Goal: Information Seeking & Learning: Learn about a topic

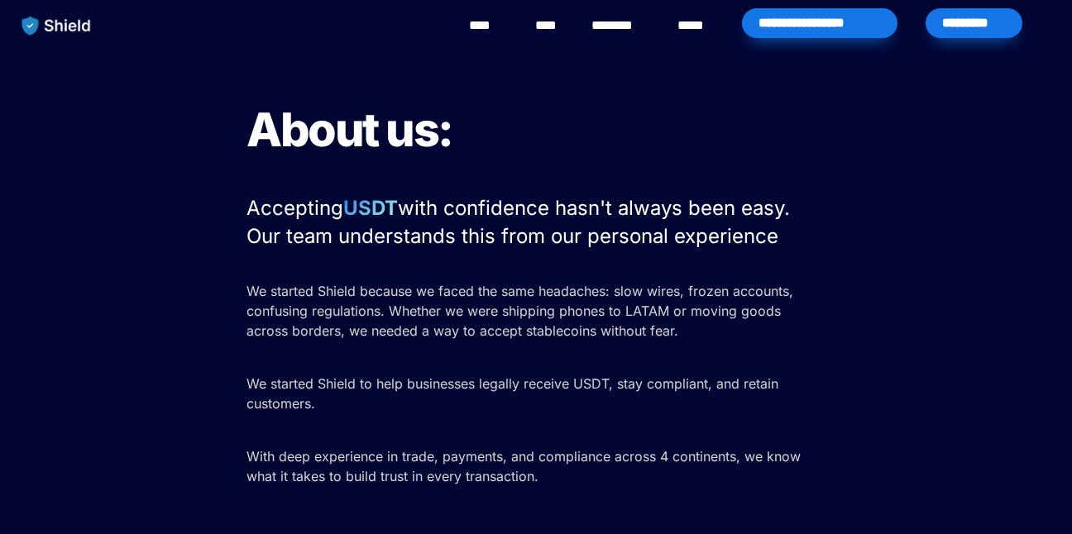
click at [484, 34] on link "****" at bounding box center [487, 26] width 37 height 20
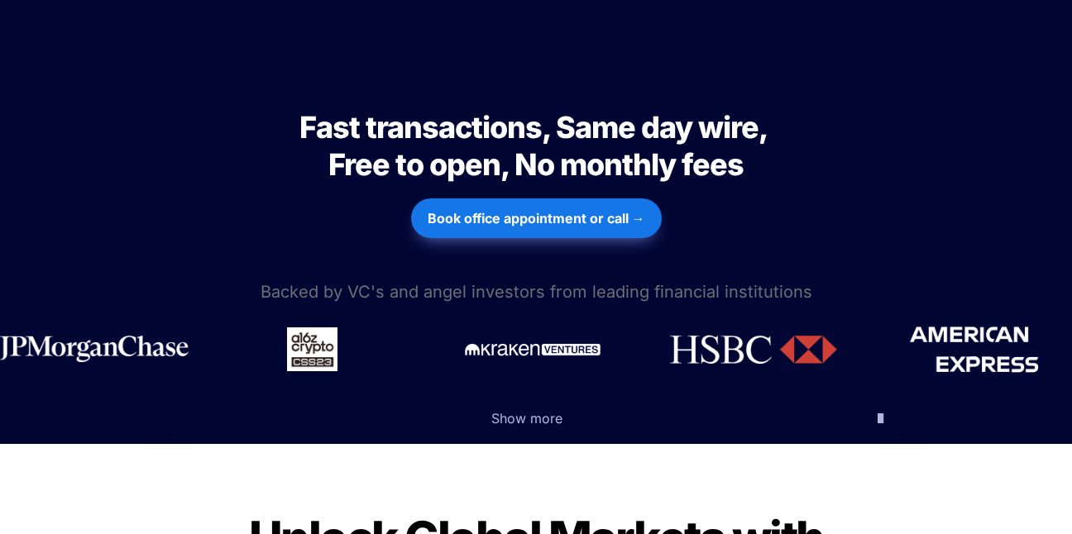
scroll to position [694, 0]
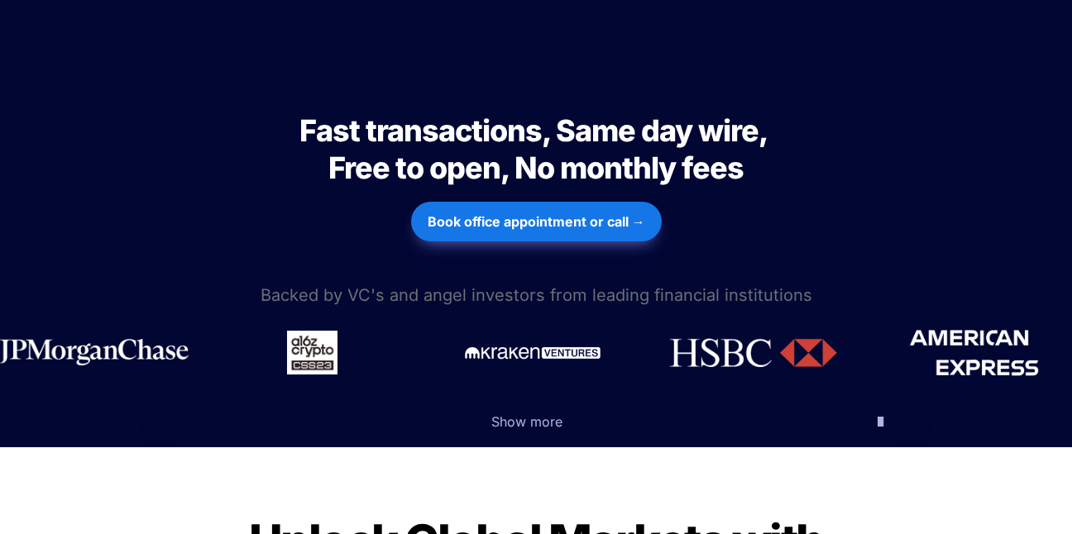
click at [880, 412] on icon "button" at bounding box center [880, 422] width 6 height 20
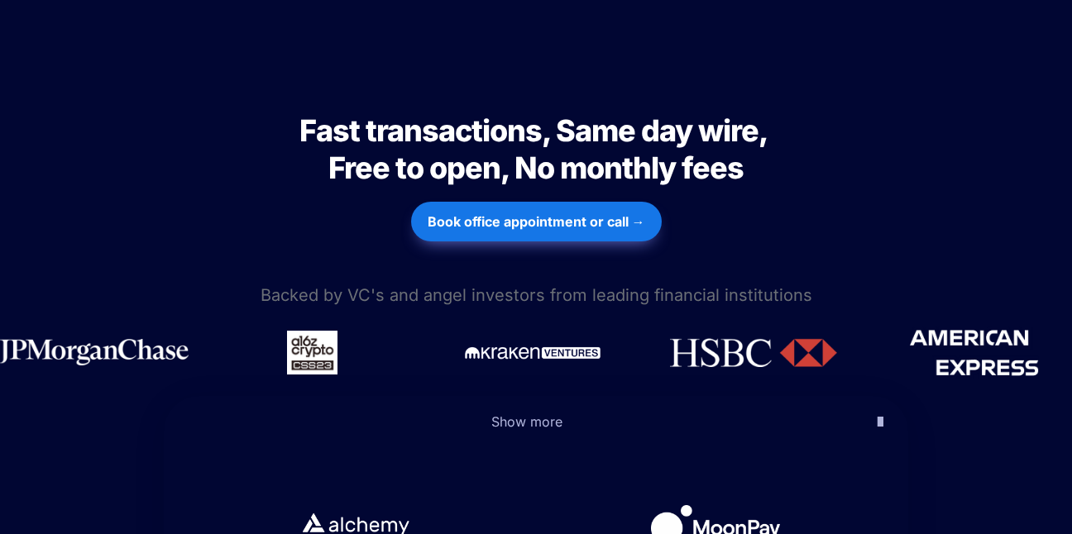
click at [877, 412] on icon "button" at bounding box center [880, 422] width 6 height 20
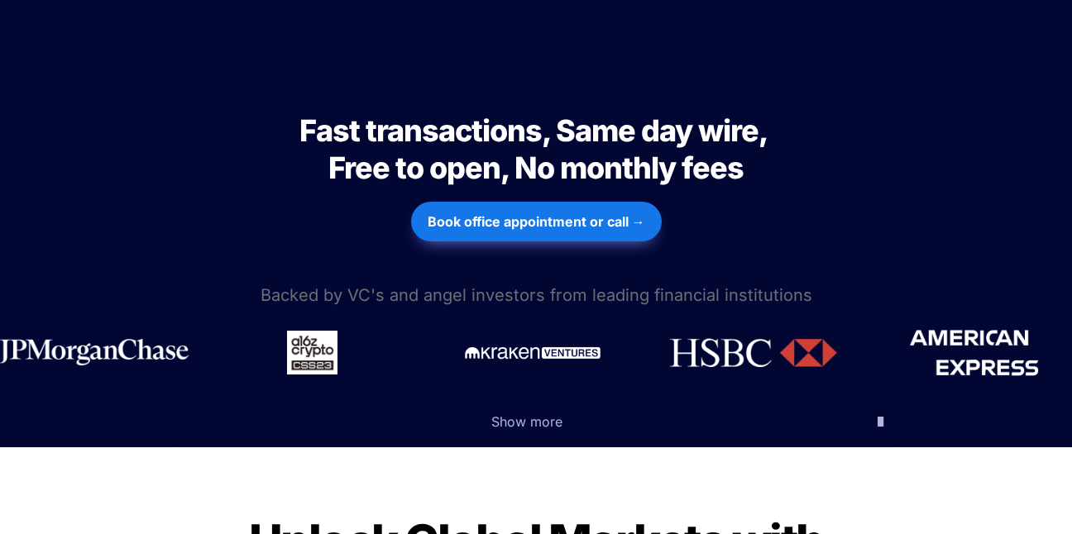
click at [877, 412] on icon "button" at bounding box center [880, 422] width 6 height 20
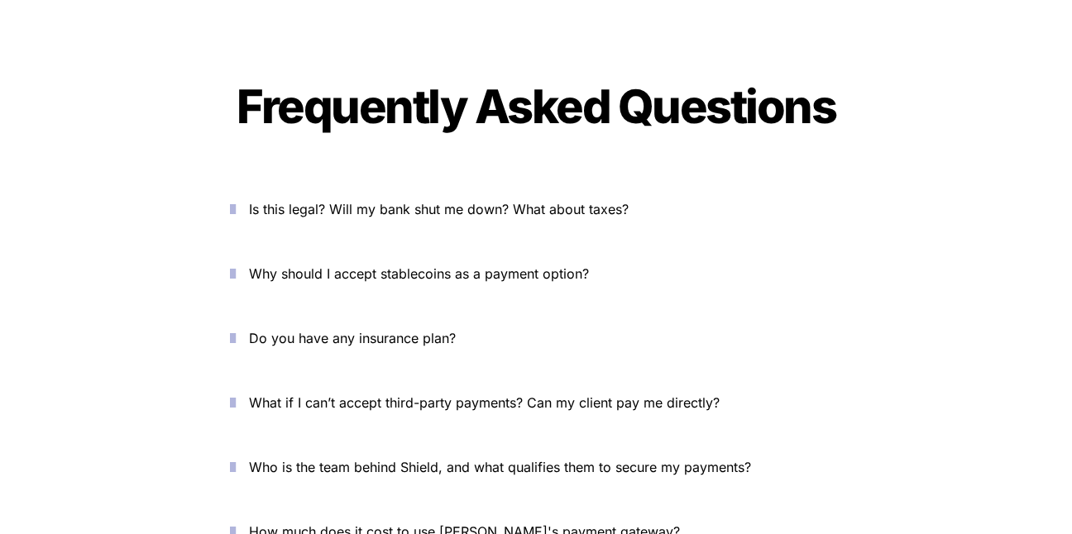
scroll to position [6158, 0]
click at [466, 200] on span "Is this legal? Will my bank shut me down? What about taxes?" at bounding box center [439, 208] width 380 height 17
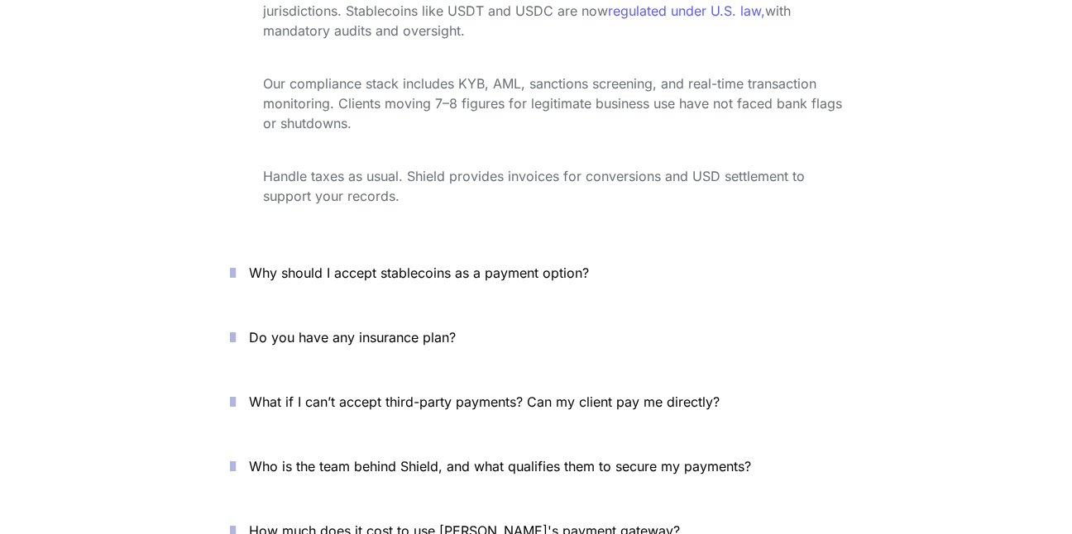
scroll to position [6433, 0]
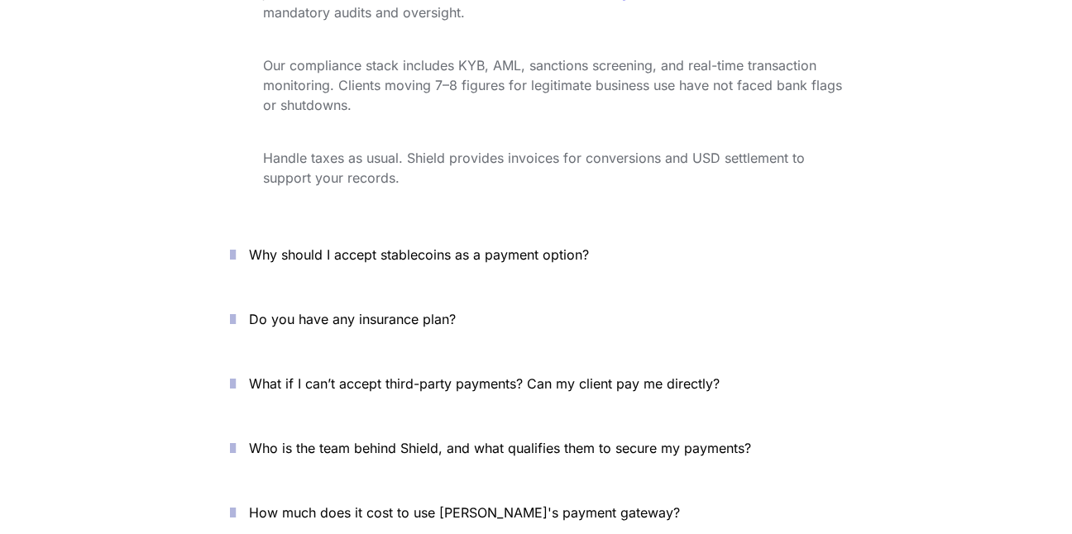
click at [379, 311] on span "Do you have any insurance plan?" at bounding box center [352, 319] width 207 height 17
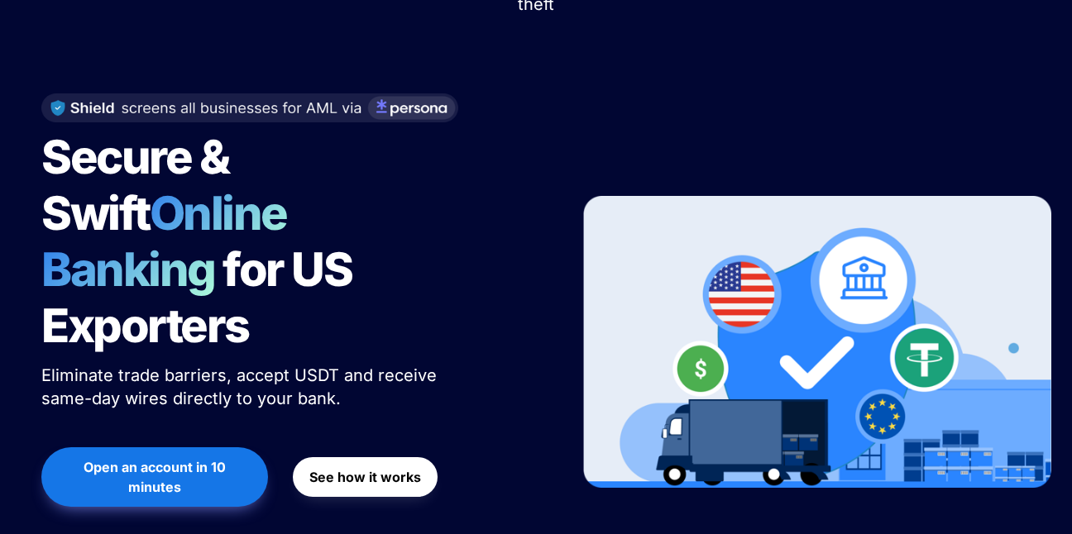
scroll to position [120, 0]
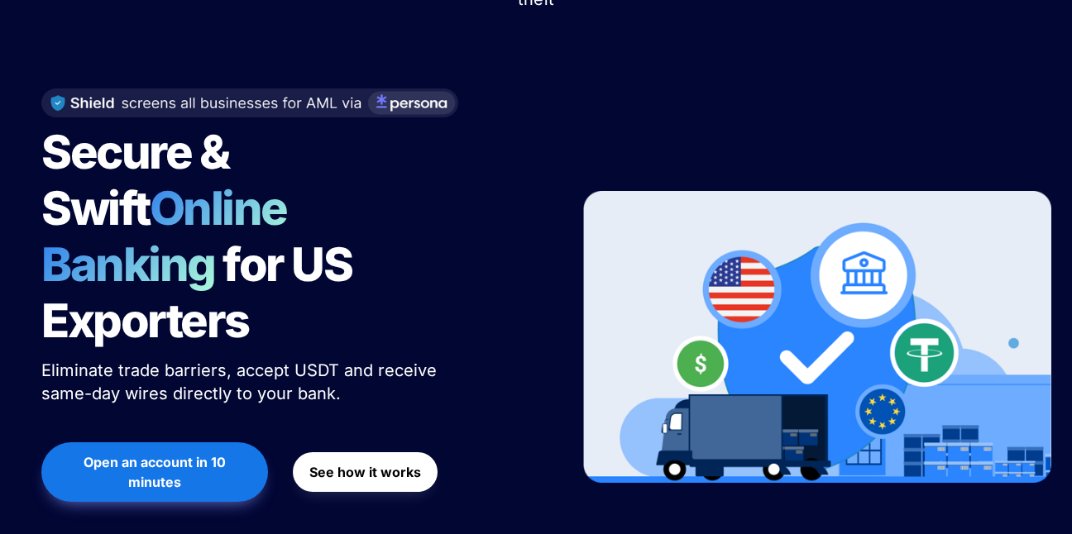
click at [200, 452] on span "Open an account in 10 minutes" at bounding box center [154, 472] width 193 height 40
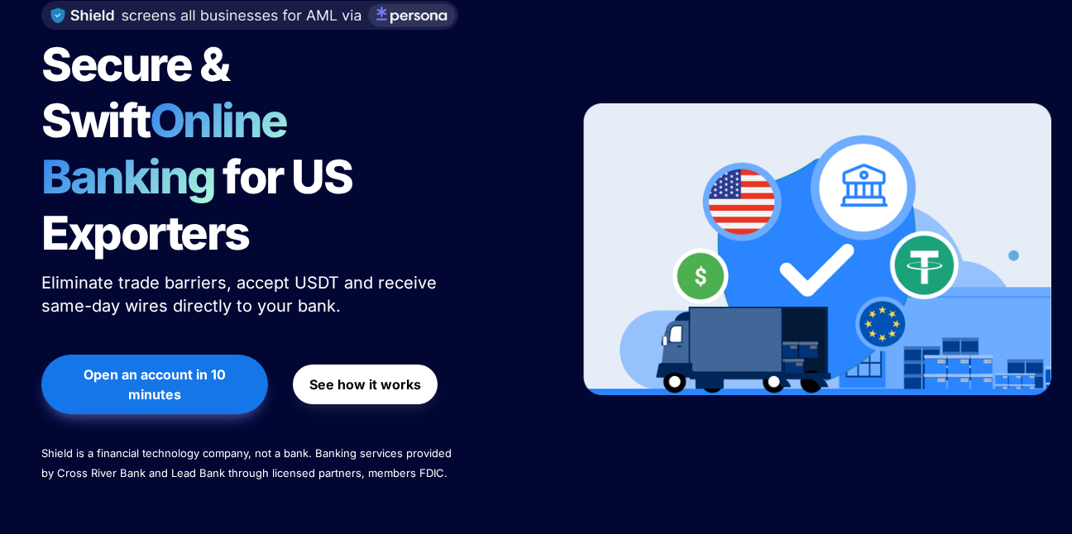
scroll to position [216, 0]
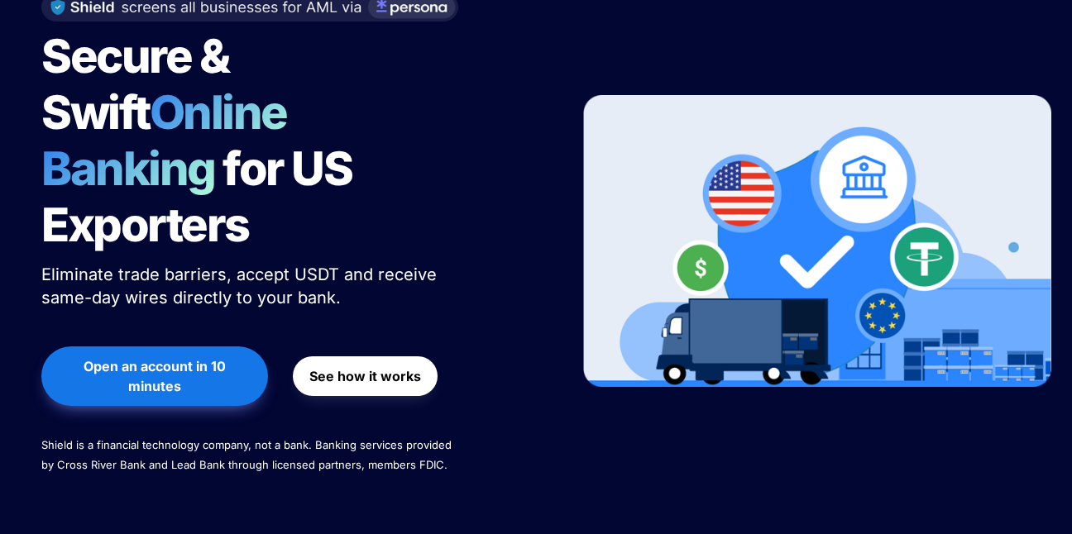
drag, startPoint x: 335, startPoint y: 351, endPoint x: 341, endPoint y: 332, distance: 19.9
click at [335, 351] on div "See how it works" at bounding box center [365, 376] width 145 height 76
click at [341, 366] on span "See how it works" at bounding box center [365, 376] width 112 height 20
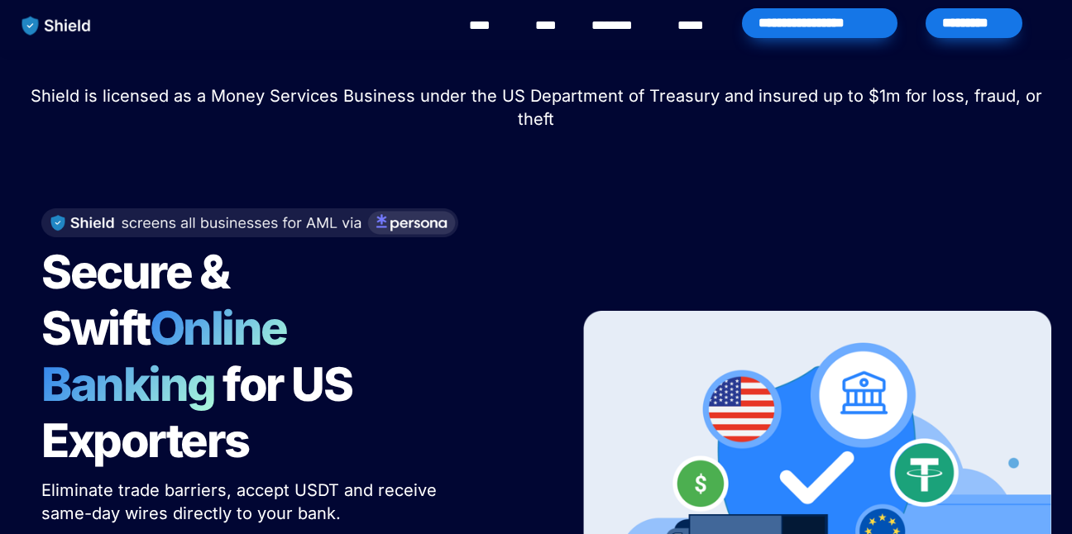
click at [697, 27] on link "****" at bounding box center [695, 26] width 36 height 20
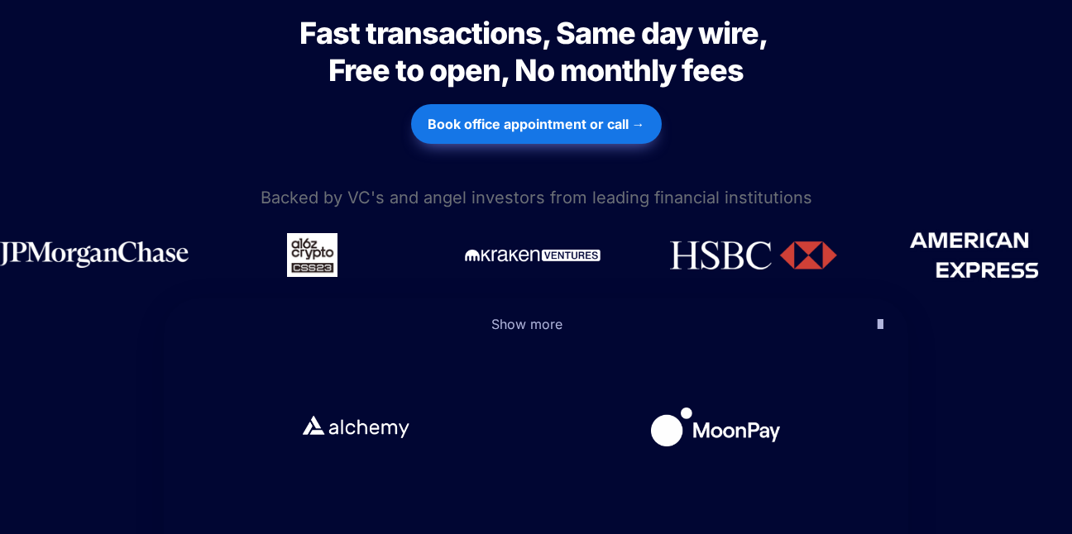
scroll to position [784, 0]
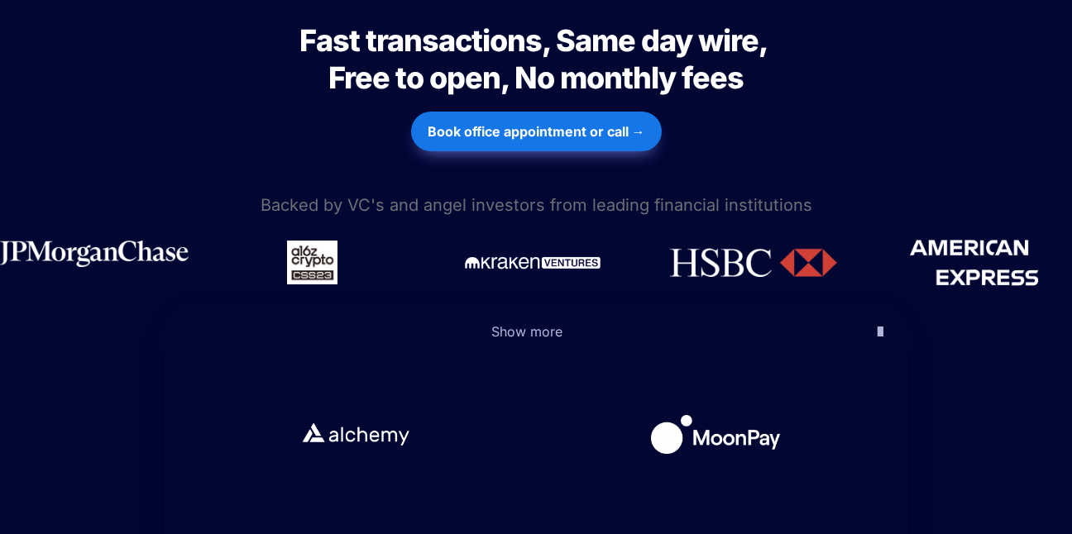
click at [123, 241] on img at bounding box center [94, 254] width 189 height 26
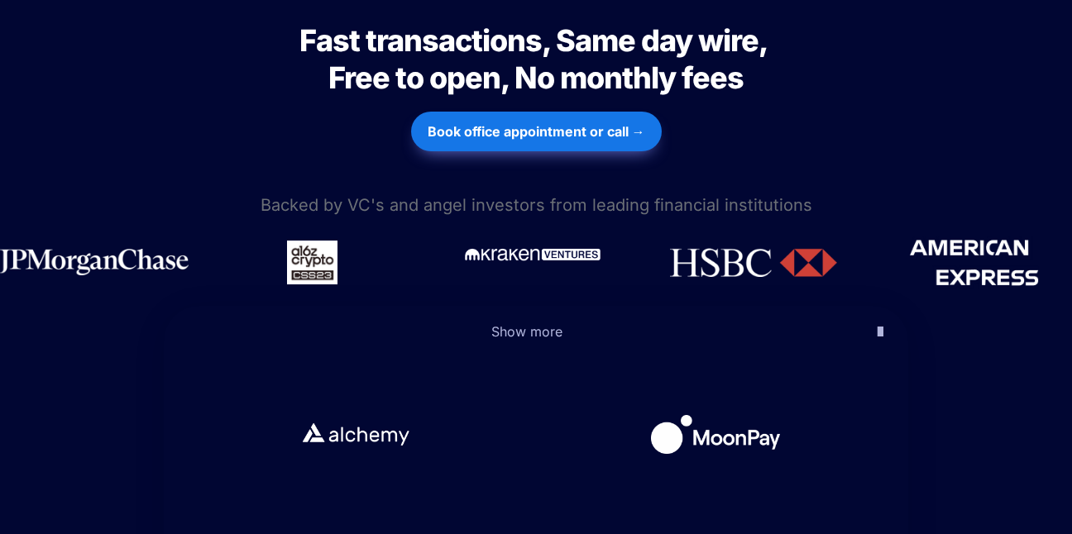
click at [547, 244] on img at bounding box center [532, 254] width 139 height 21
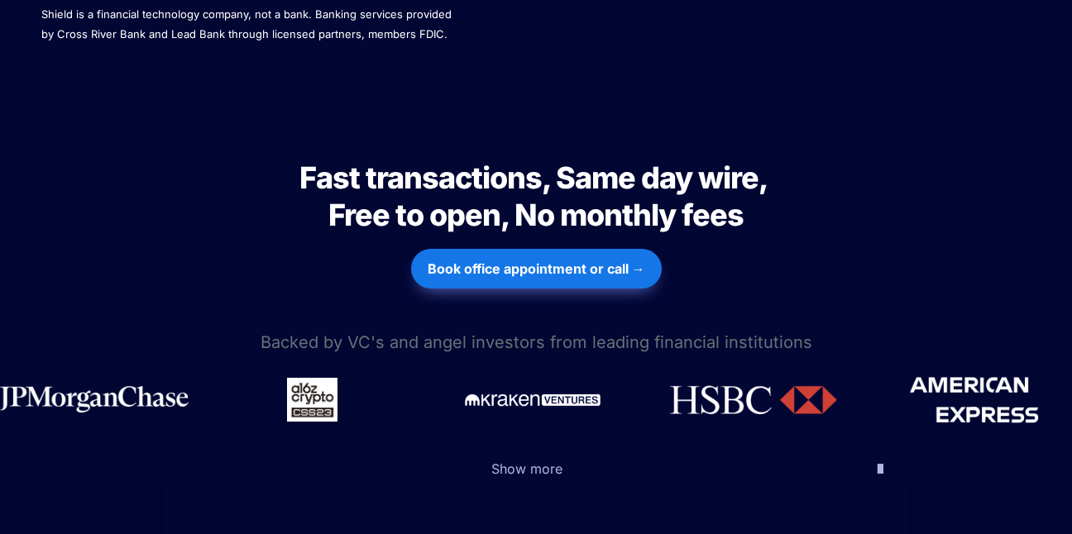
scroll to position [597, 0]
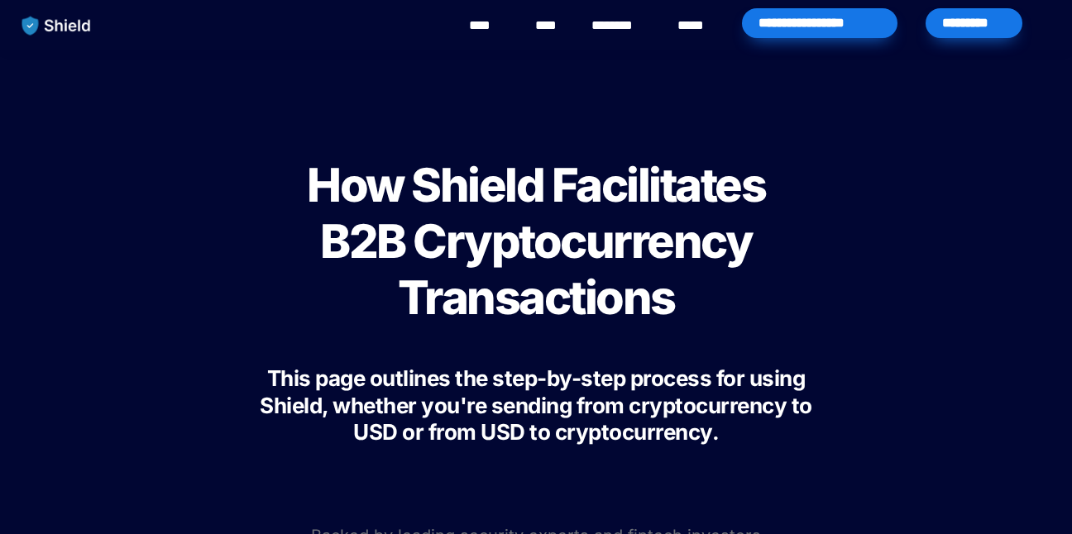
click at [480, 31] on link "****" at bounding box center [487, 26] width 37 height 20
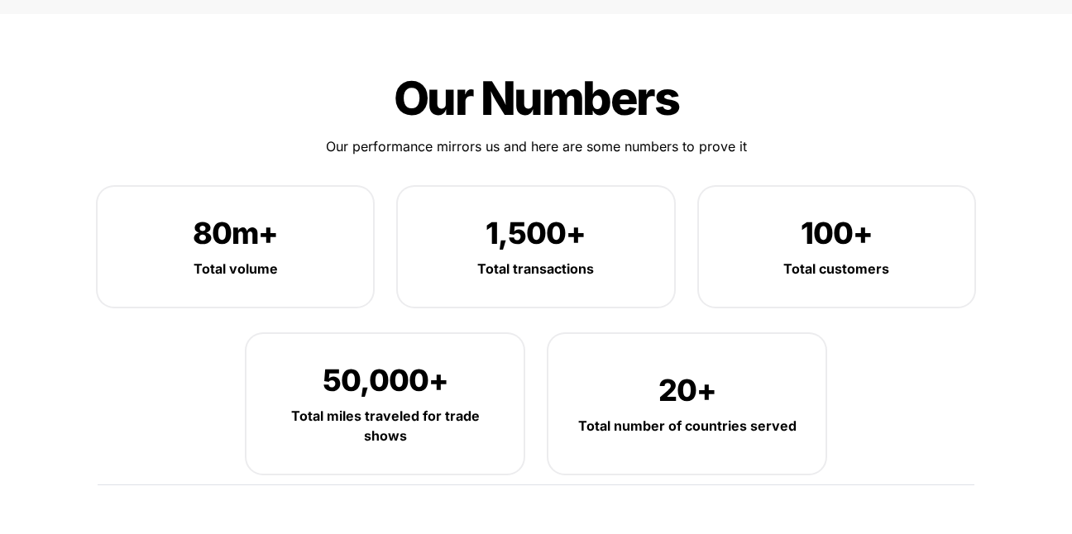
scroll to position [2696, 0]
